Goal: Transaction & Acquisition: Purchase product/service

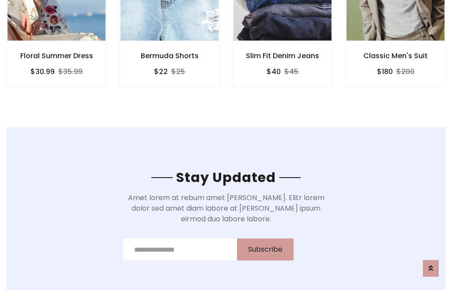
scroll to position [1328, 0]
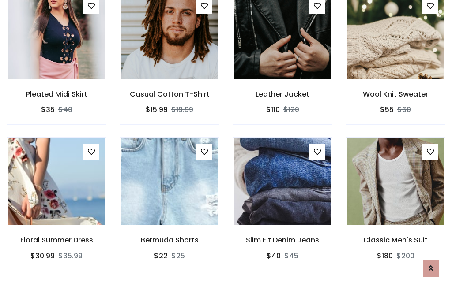
click at [226, 145] on div "Slim Fit Denim Jeans $40 $45" at bounding box center [282, 210] width 113 height 146
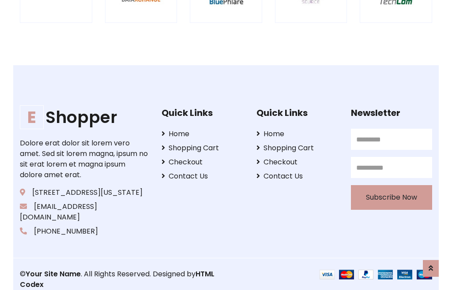
scroll to position [1679, 0]
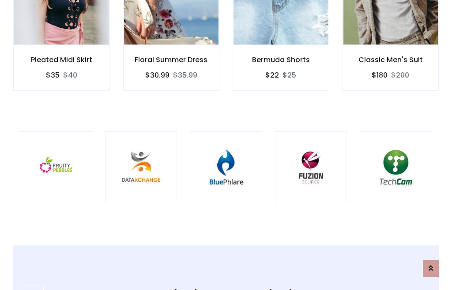
click at [226, 145] on img at bounding box center [226, 167] width 50 height 50
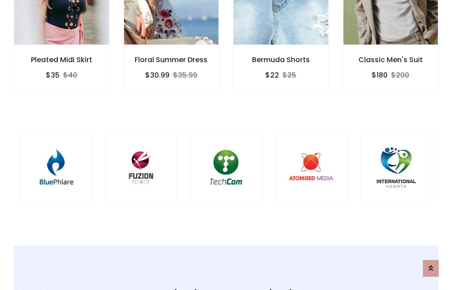
click at [226, 145] on img at bounding box center [226, 167] width 50 height 50
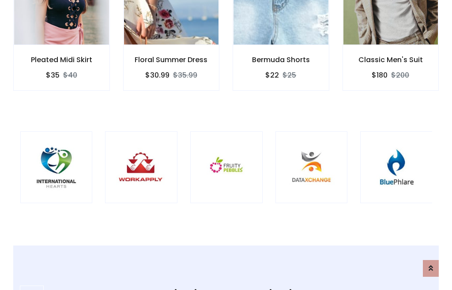
click at [226, 145] on img at bounding box center [226, 167] width 50 height 50
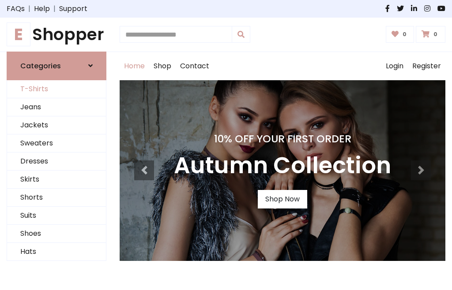
click at [56, 89] on link "T-Shirts" at bounding box center [56, 89] width 99 height 18
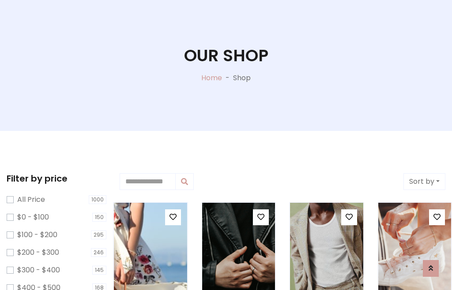
scroll to position [45, 0]
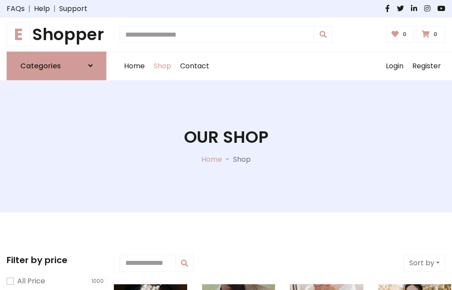
click at [56, 34] on h1 "E Shopper" at bounding box center [57, 35] width 100 height 20
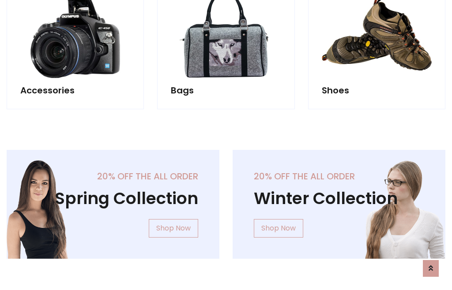
scroll to position [857, 0]
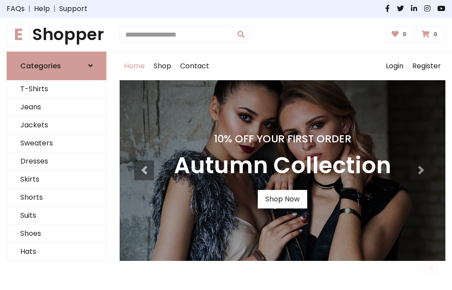
scroll to position [289, 0]
